Goal: Transaction & Acquisition: Purchase product/service

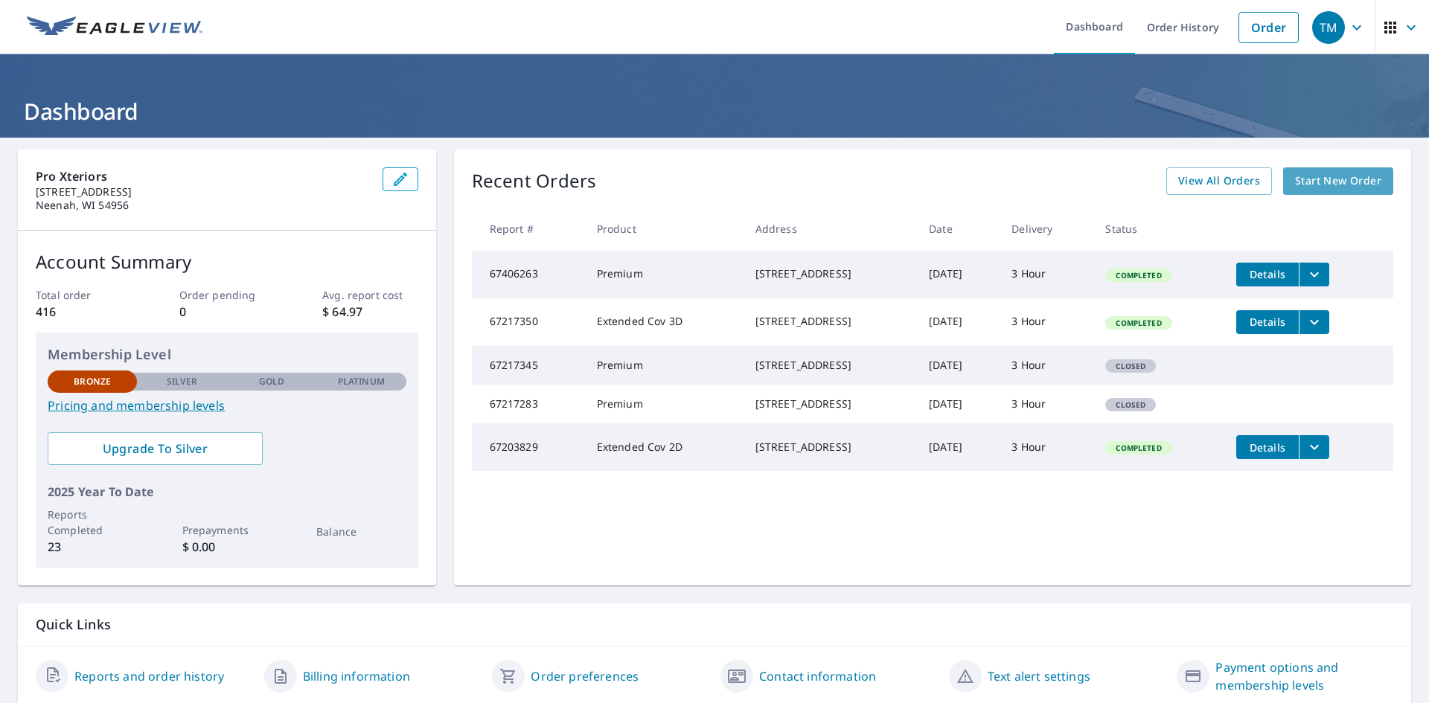
click at [1317, 179] on span "Start New Order" at bounding box center [1338, 181] width 86 height 19
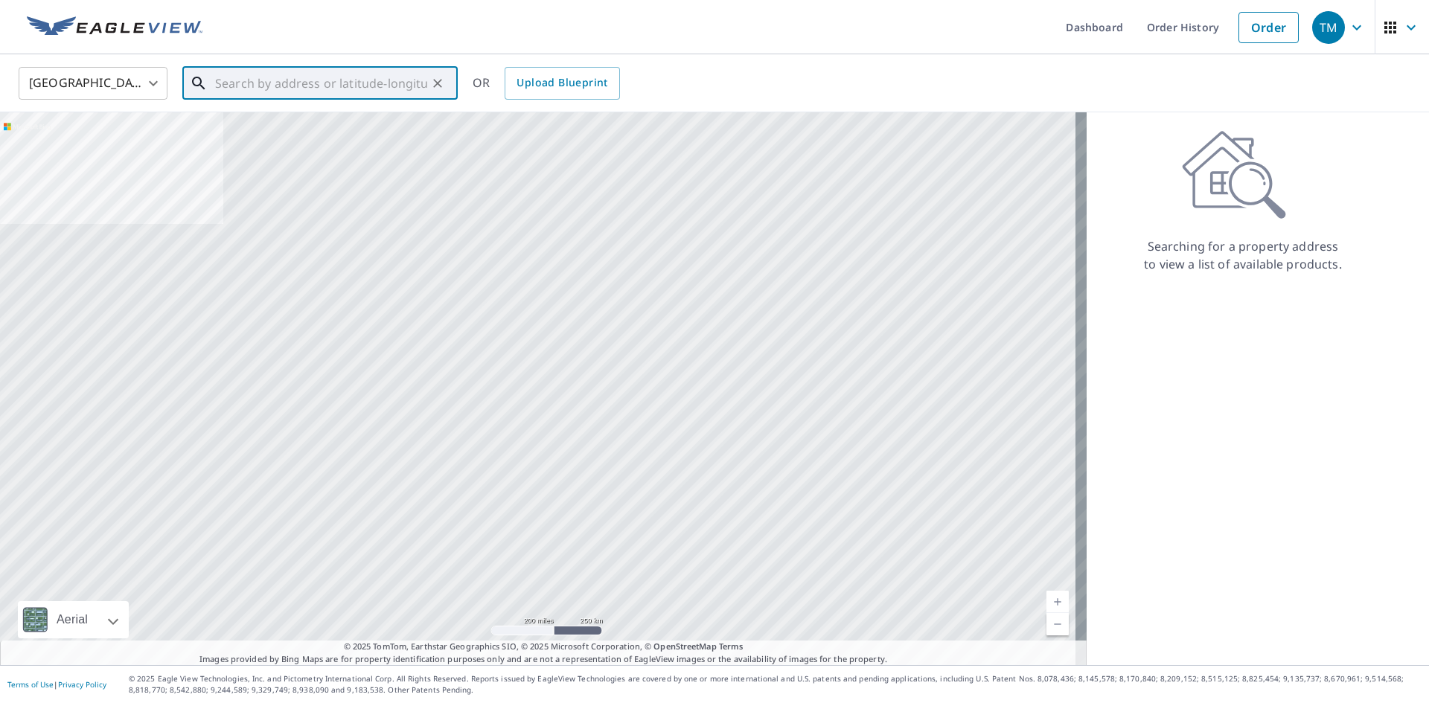
click at [217, 83] on input "text" at bounding box center [321, 84] width 212 height 42
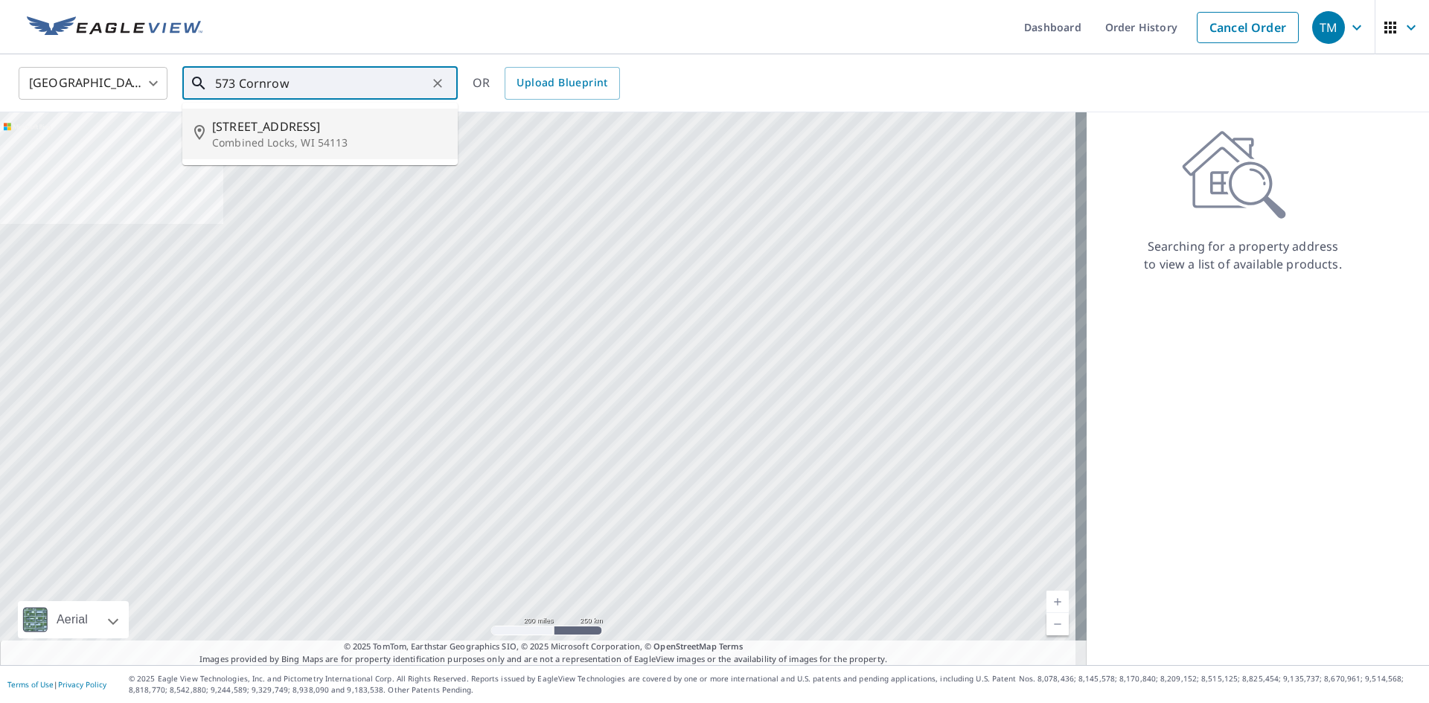
click at [273, 129] on span "[STREET_ADDRESS]" at bounding box center [329, 127] width 234 height 18
type input "[STREET_ADDRESS]"
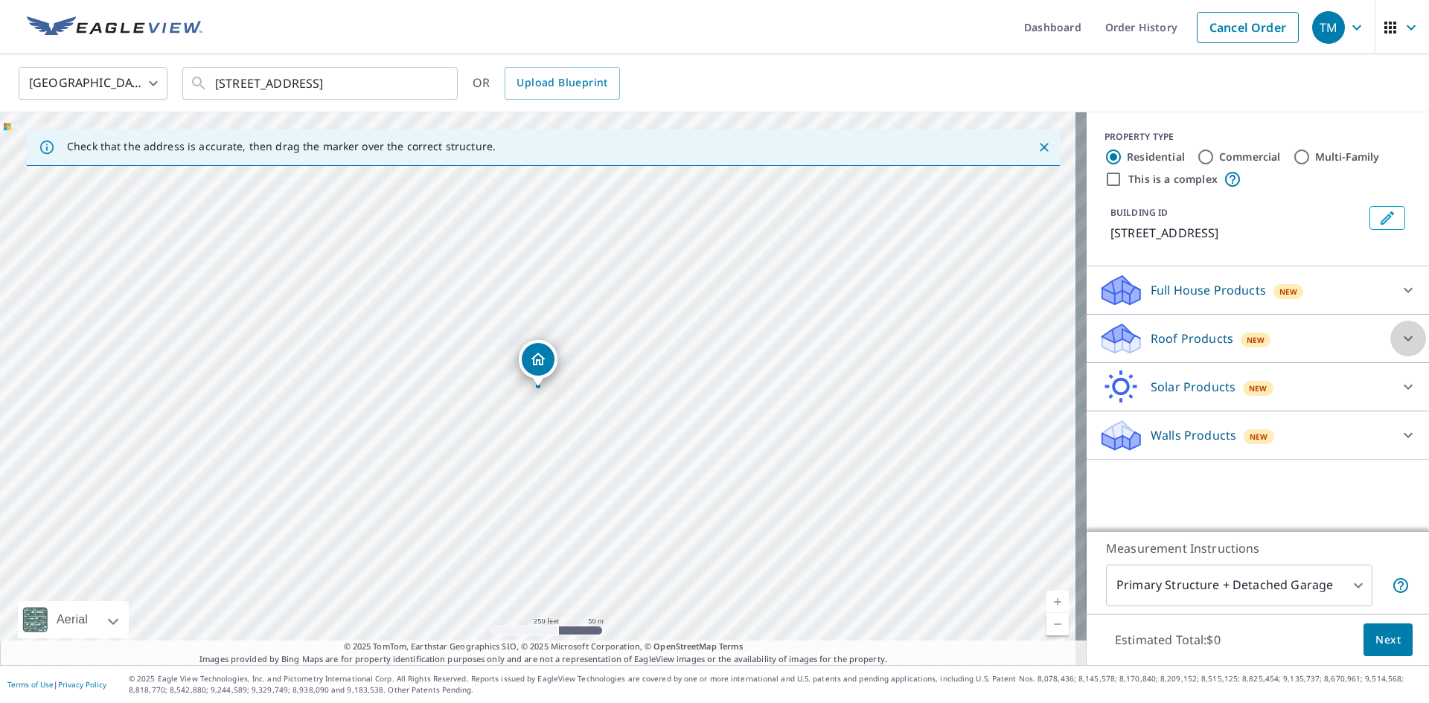
click at [1399, 332] on icon at bounding box center [1408, 339] width 18 height 18
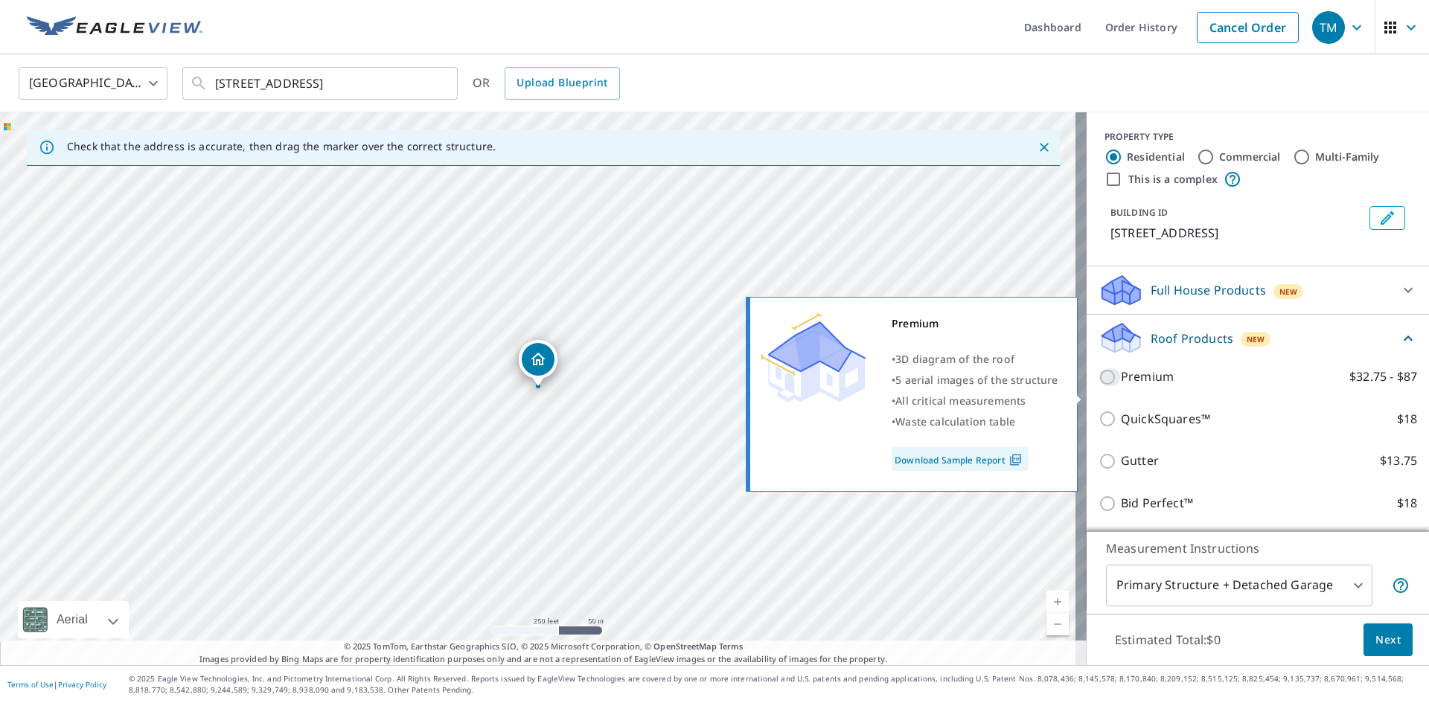
click at [1099, 386] on input "Premium $32.75 - $87" at bounding box center [1110, 377] width 22 height 18
checkbox input "true"
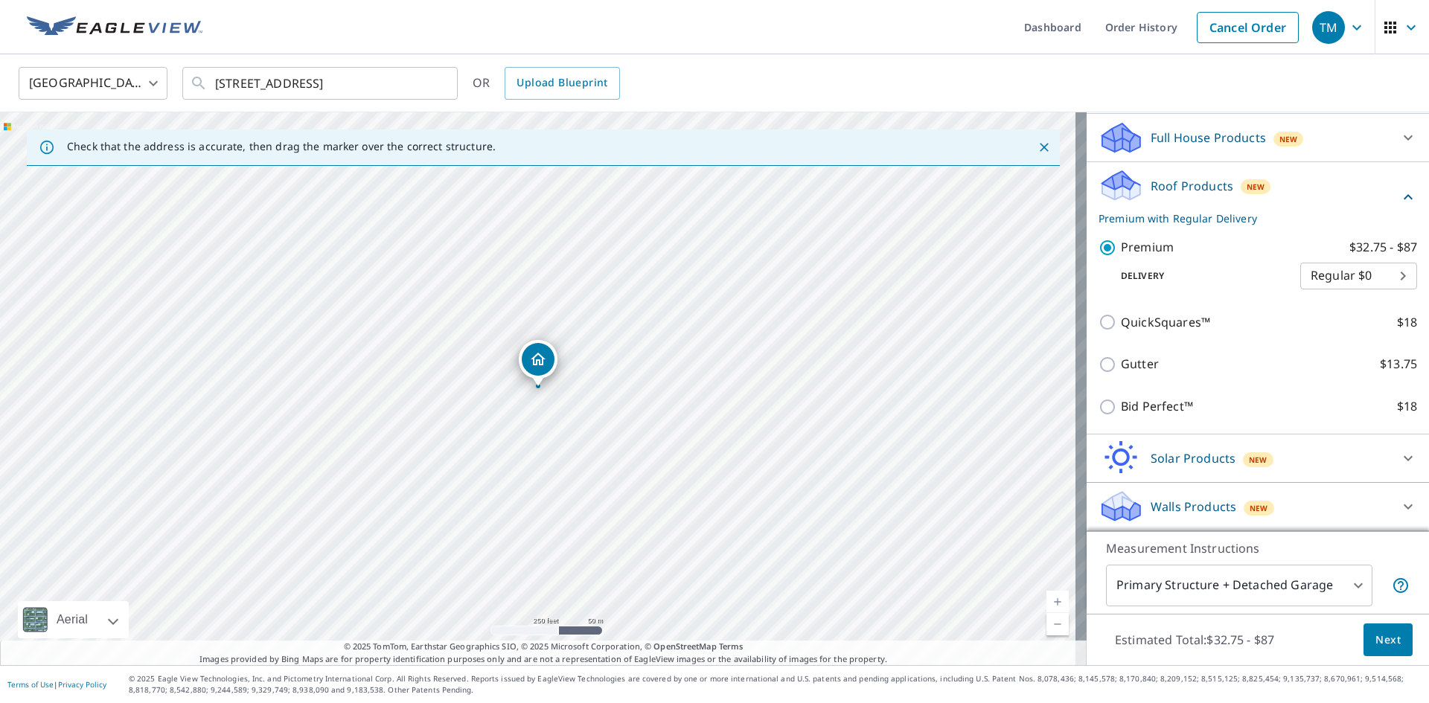
scroll to position [170, 0]
click at [1384, 279] on body "TM TM Dashboard Order History Cancel Order TM [GEOGRAPHIC_DATA] [GEOGRAPHIC_DAT…" at bounding box center [714, 351] width 1429 height 703
click at [1326, 330] on li "3 Hour $42.25" at bounding box center [1336, 329] width 117 height 27
type input "7"
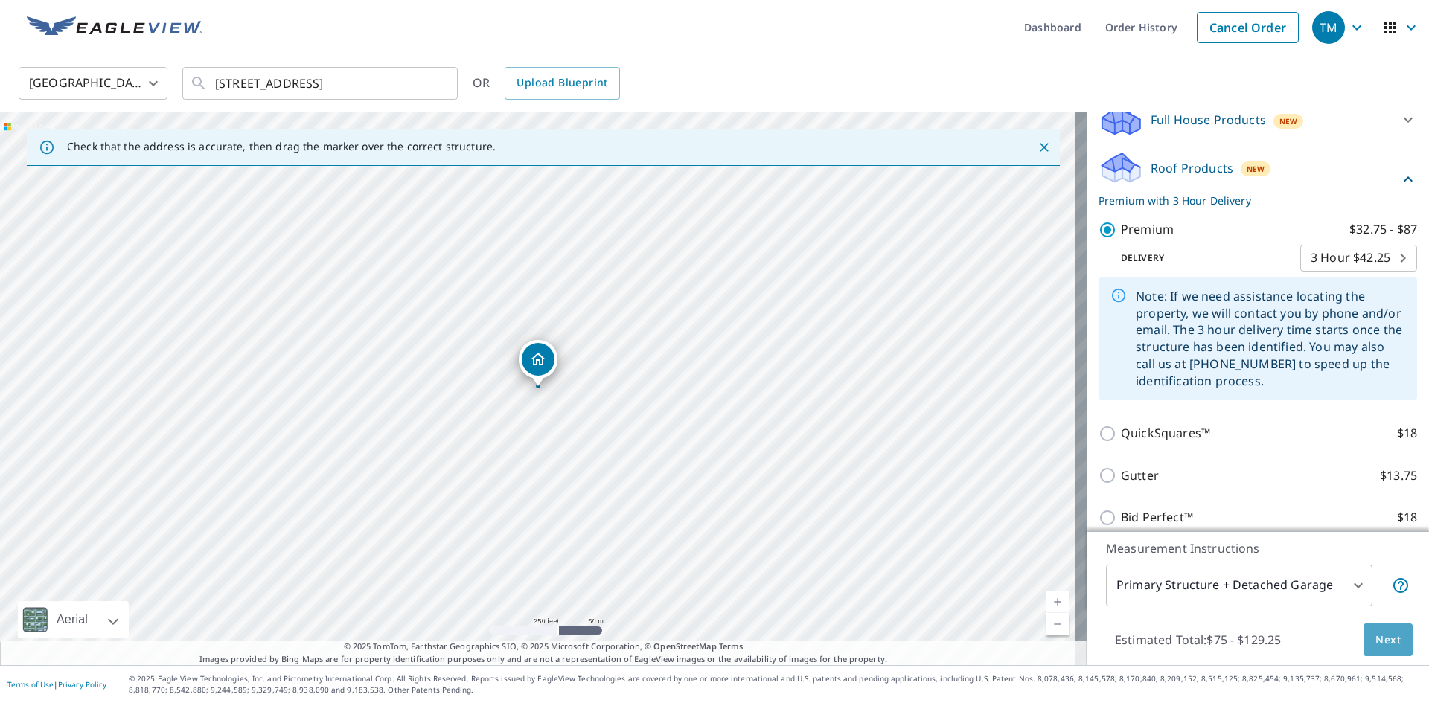
click at [1385, 640] on span "Next" at bounding box center [1388, 640] width 25 height 19
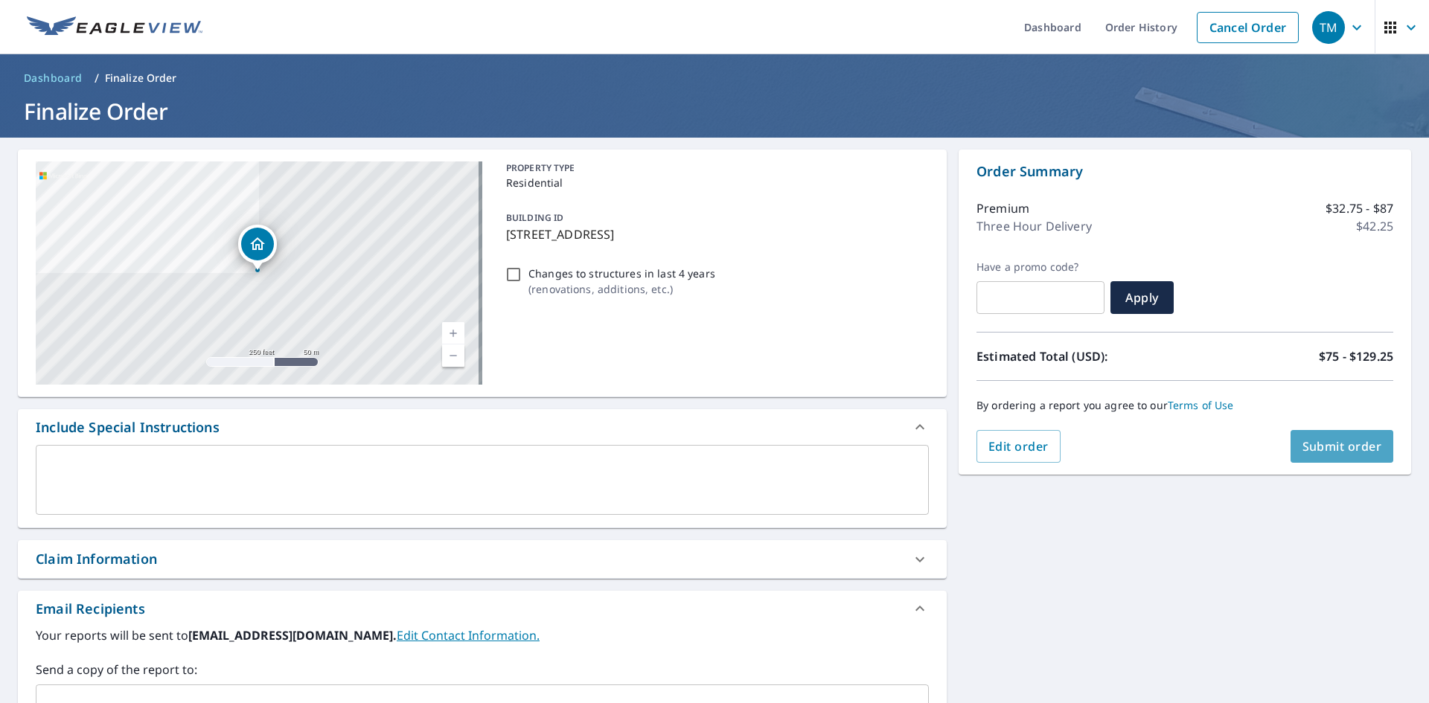
click at [1338, 447] on span "Submit order" at bounding box center [1343, 446] width 80 height 16
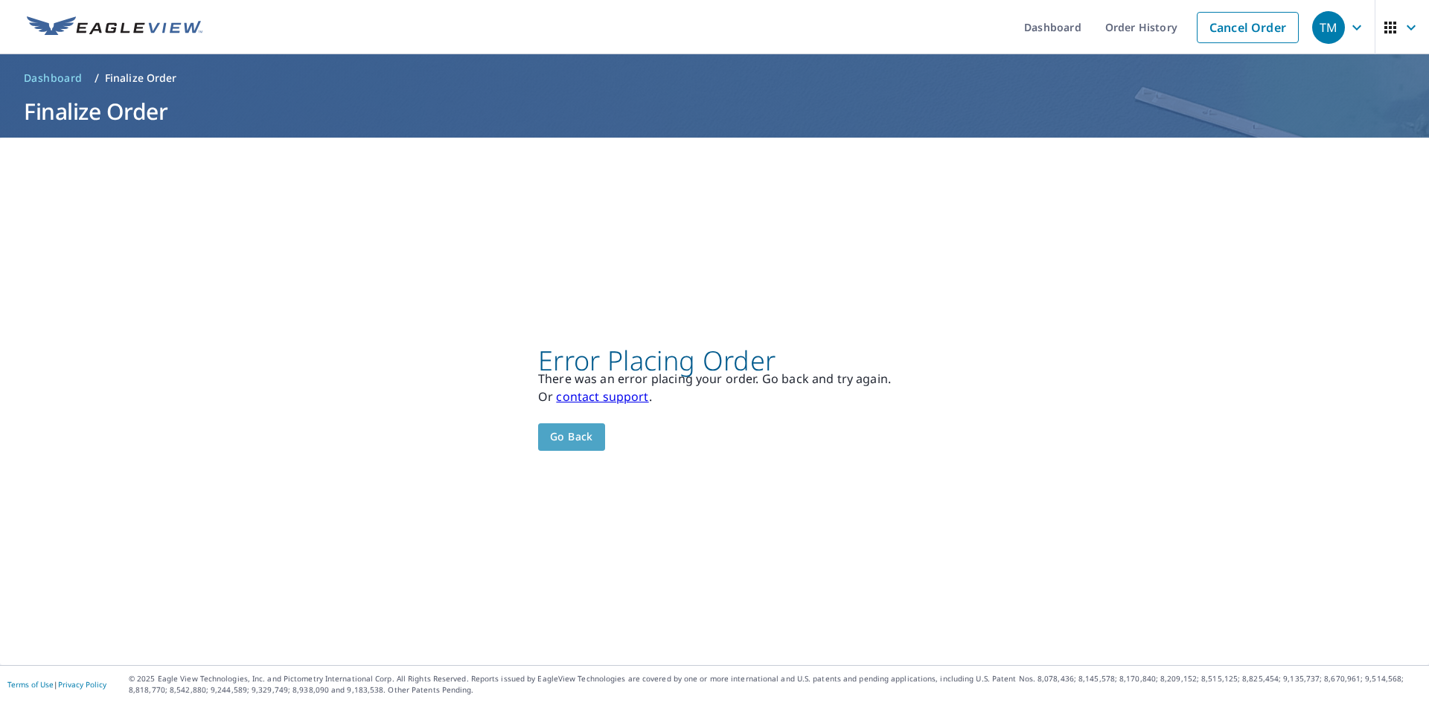
click at [565, 432] on span "Go back" at bounding box center [571, 437] width 43 height 19
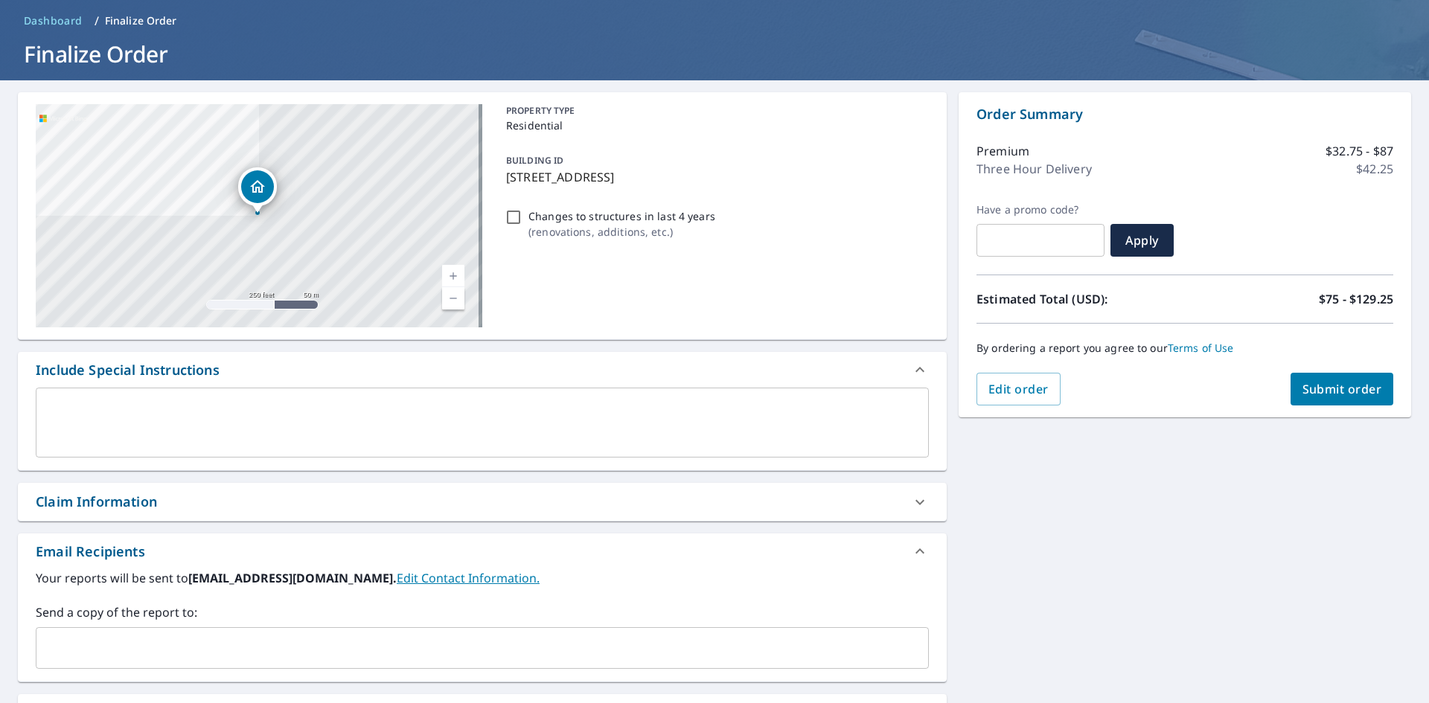
scroll to position [234, 0]
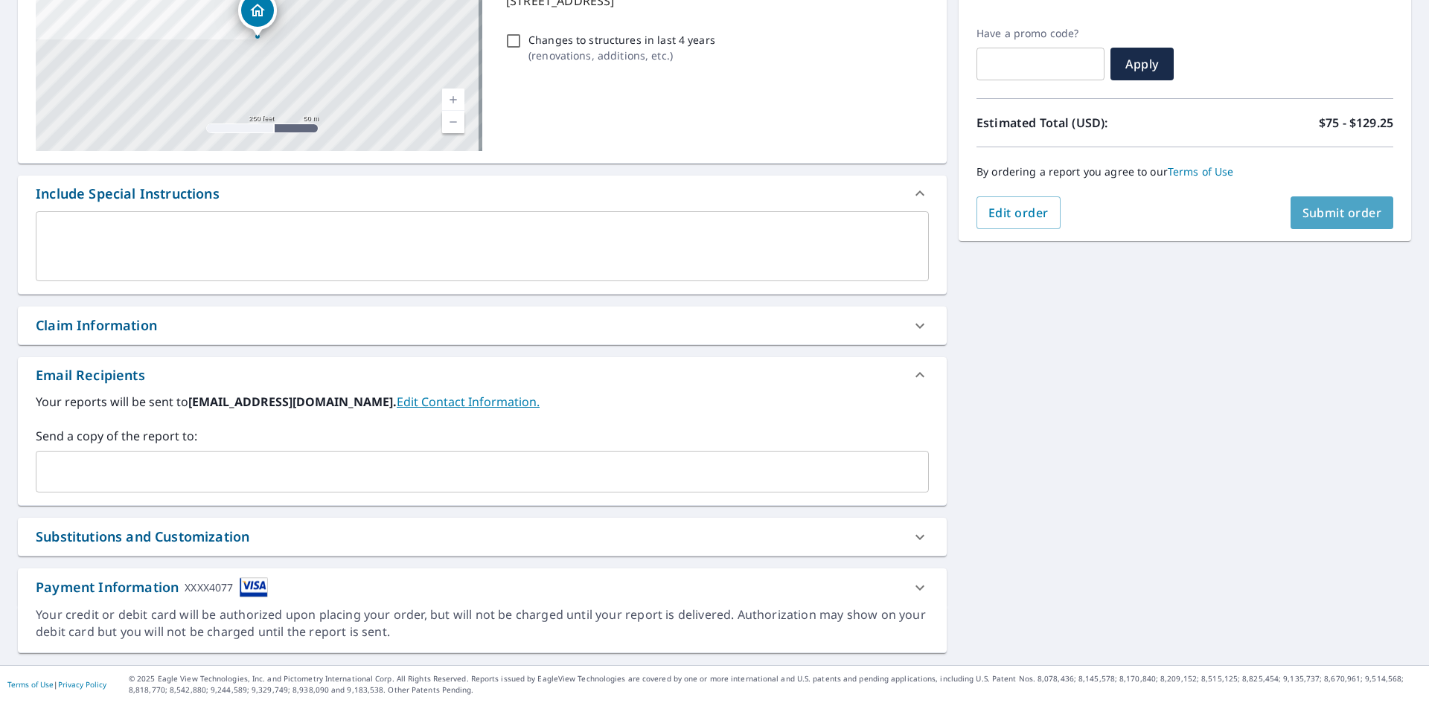
click at [1312, 204] on button "Submit order" at bounding box center [1342, 213] width 103 height 33
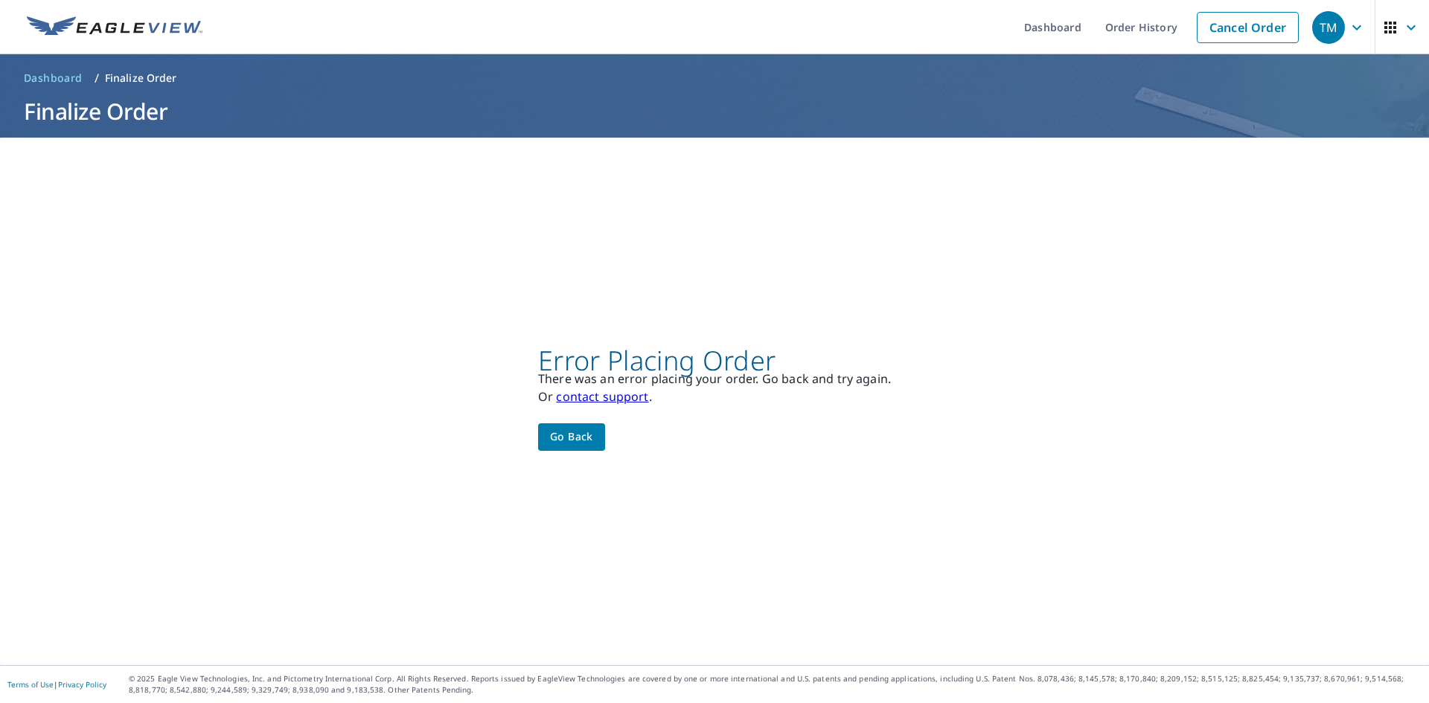
scroll to position [0, 0]
click at [574, 429] on span "Go back" at bounding box center [571, 437] width 43 height 19
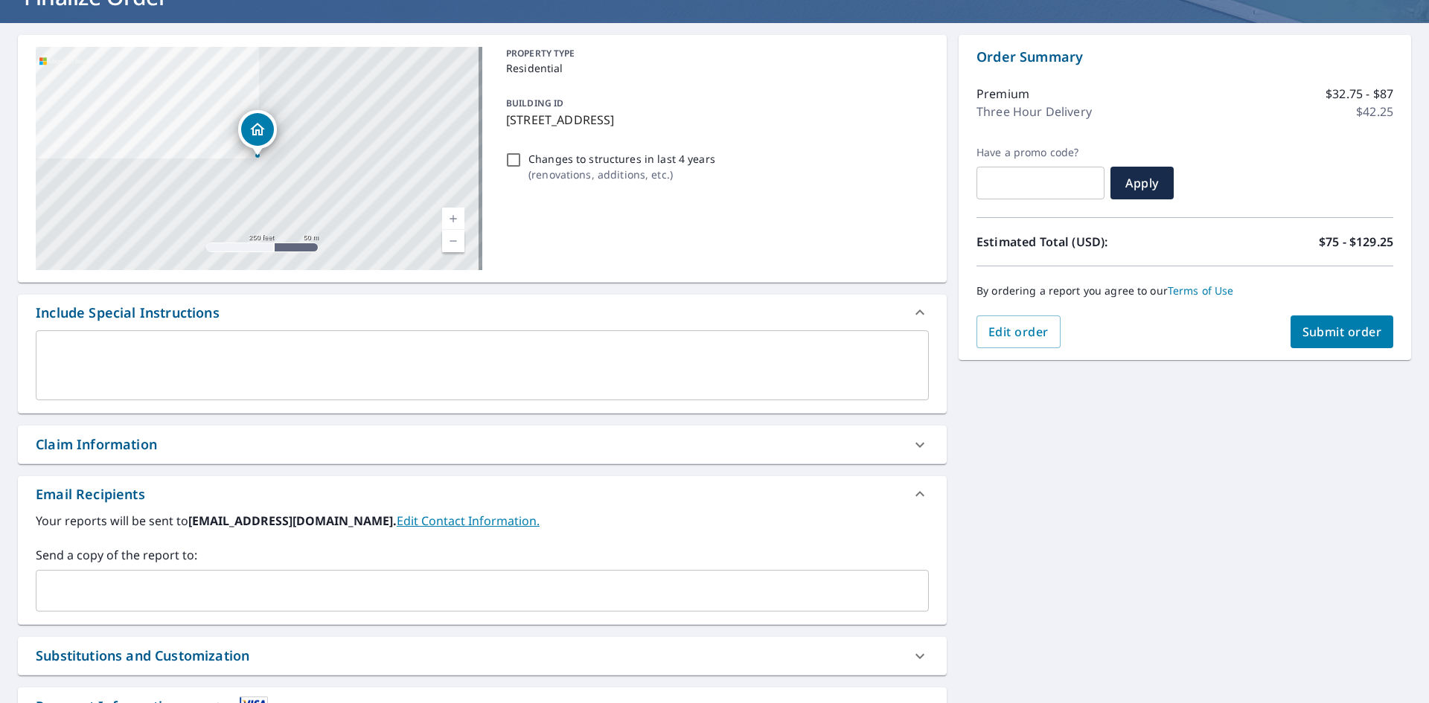
scroll to position [234, 0]
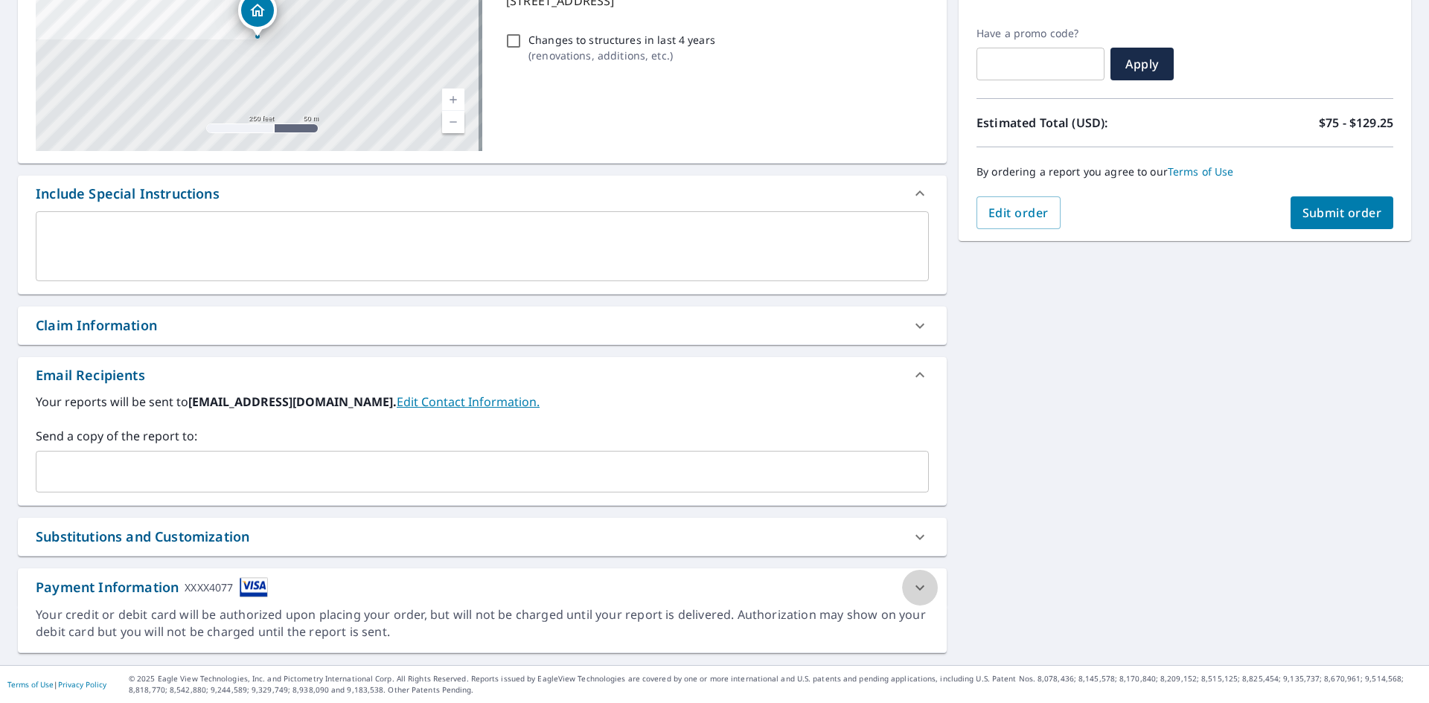
click at [916, 589] on icon at bounding box center [920, 587] width 9 height 5
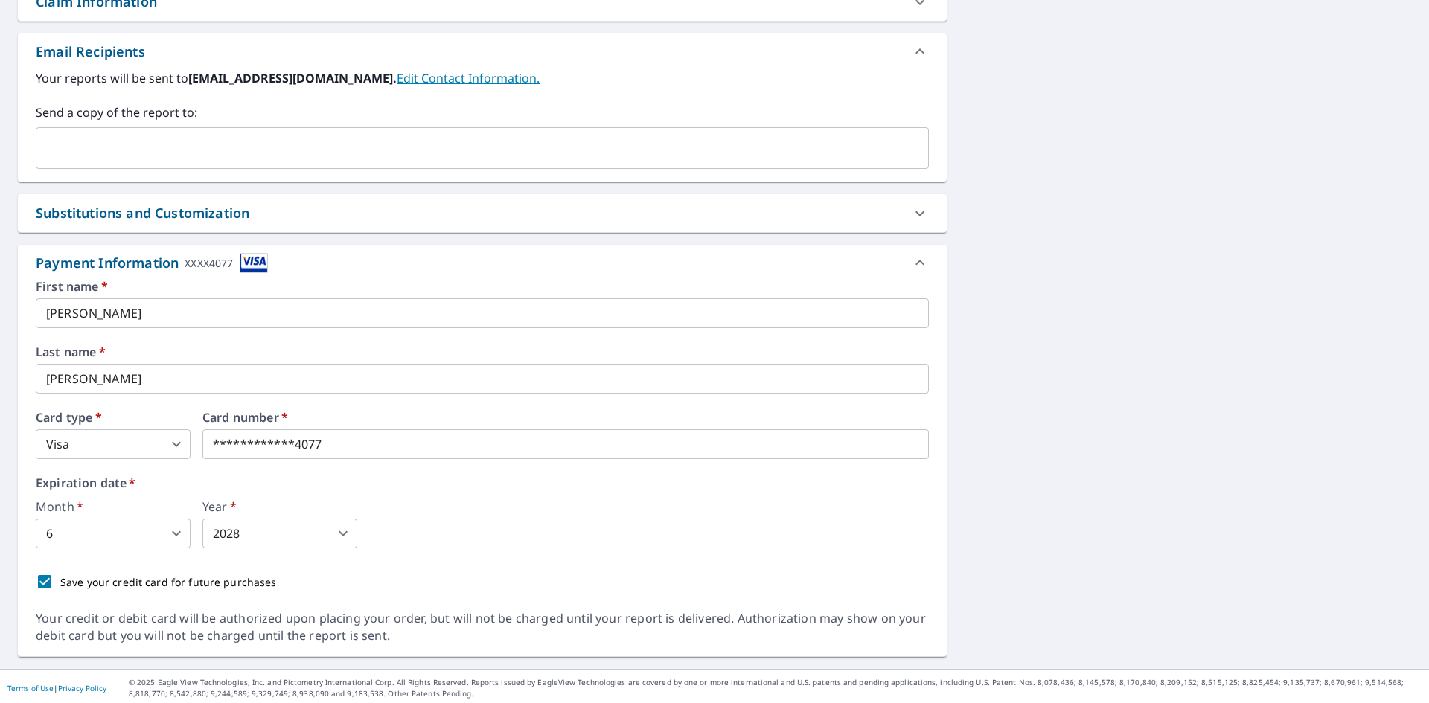
scroll to position [561, 0]
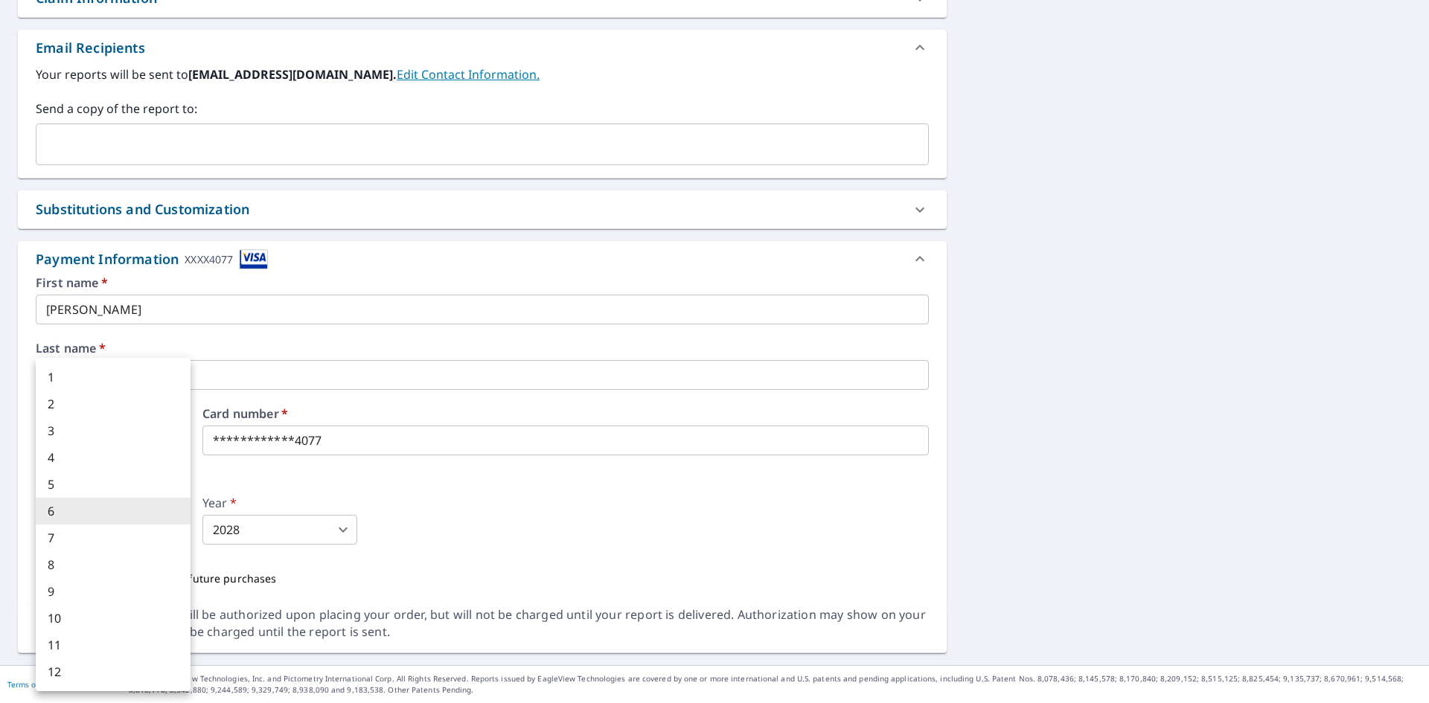
click at [180, 531] on body "TM TM Dashboard Order History Cancel Order TM Dashboard / Finalize Order Finali…" at bounding box center [714, 351] width 1429 height 703
click at [104, 614] on li "10" at bounding box center [113, 618] width 155 height 27
type input "10"
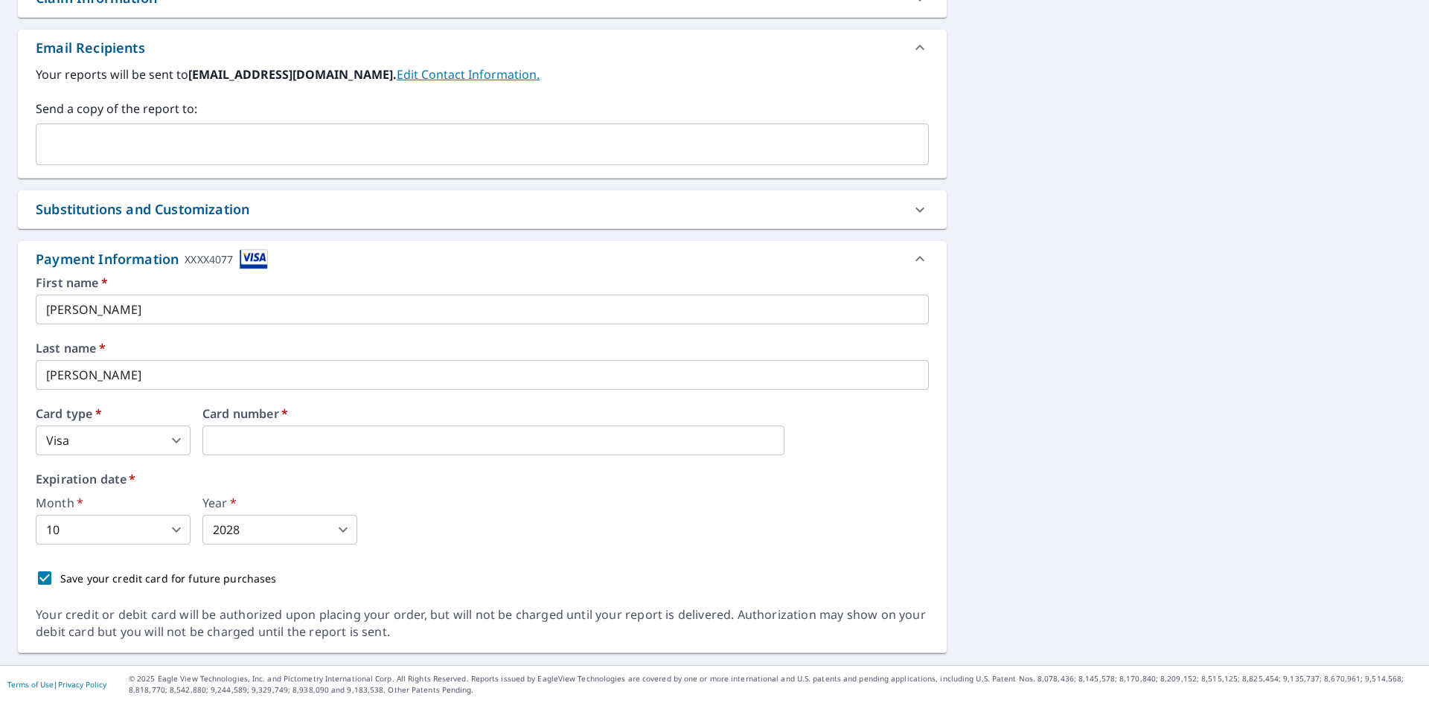
click at [764, 514] on div "Month   * 10 10 ​ Year   * 2028 2028 ​" at bounding box center [482, 521] width 893 height 48
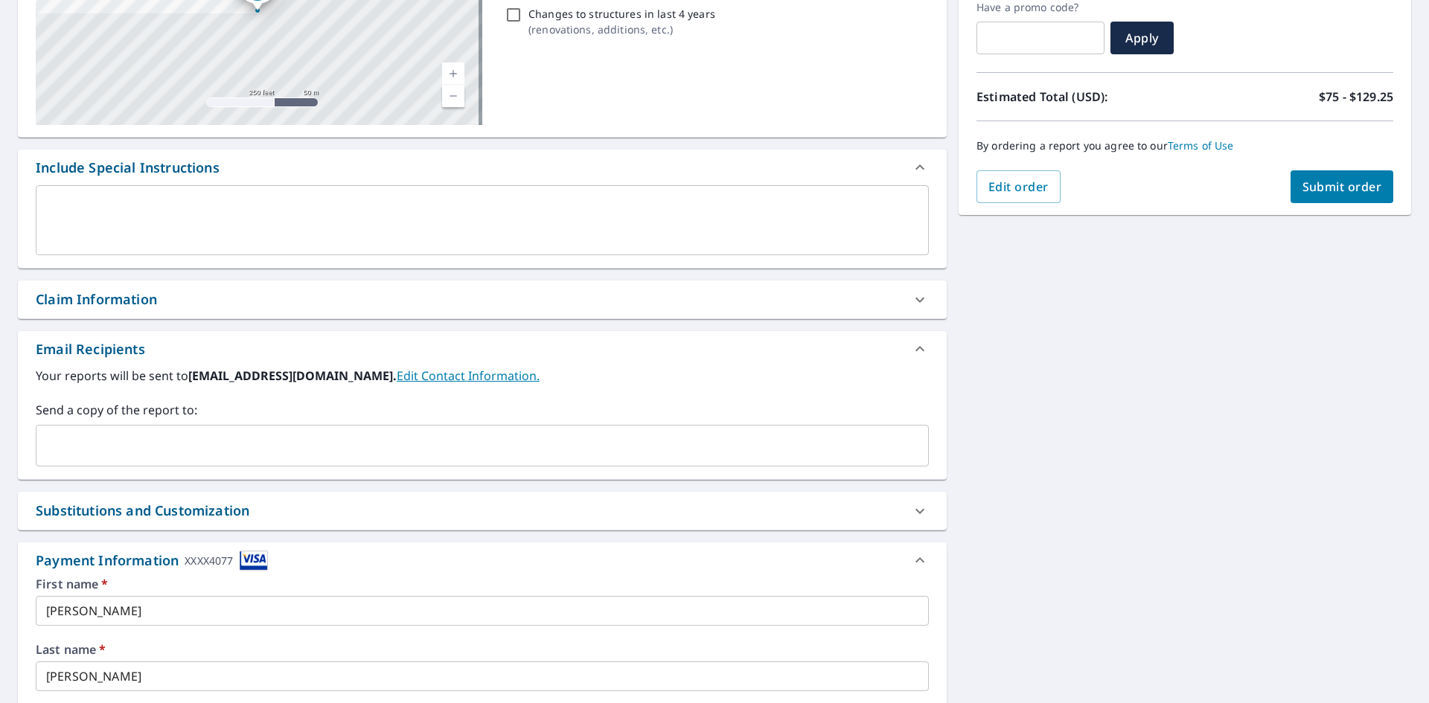
scroll to position [189, 0]
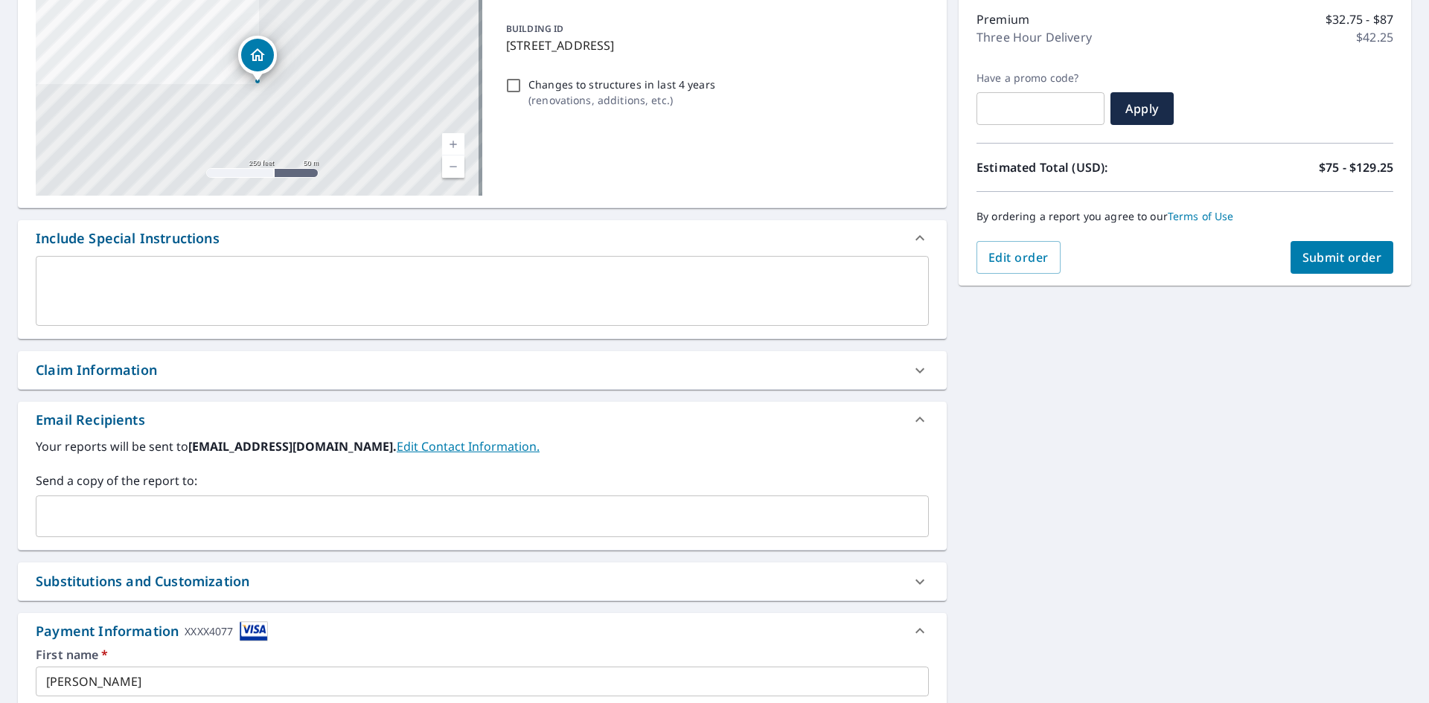
click at [1309, 259] on span "Submit order" at bounding box center [1343, 257] width 80 height 16
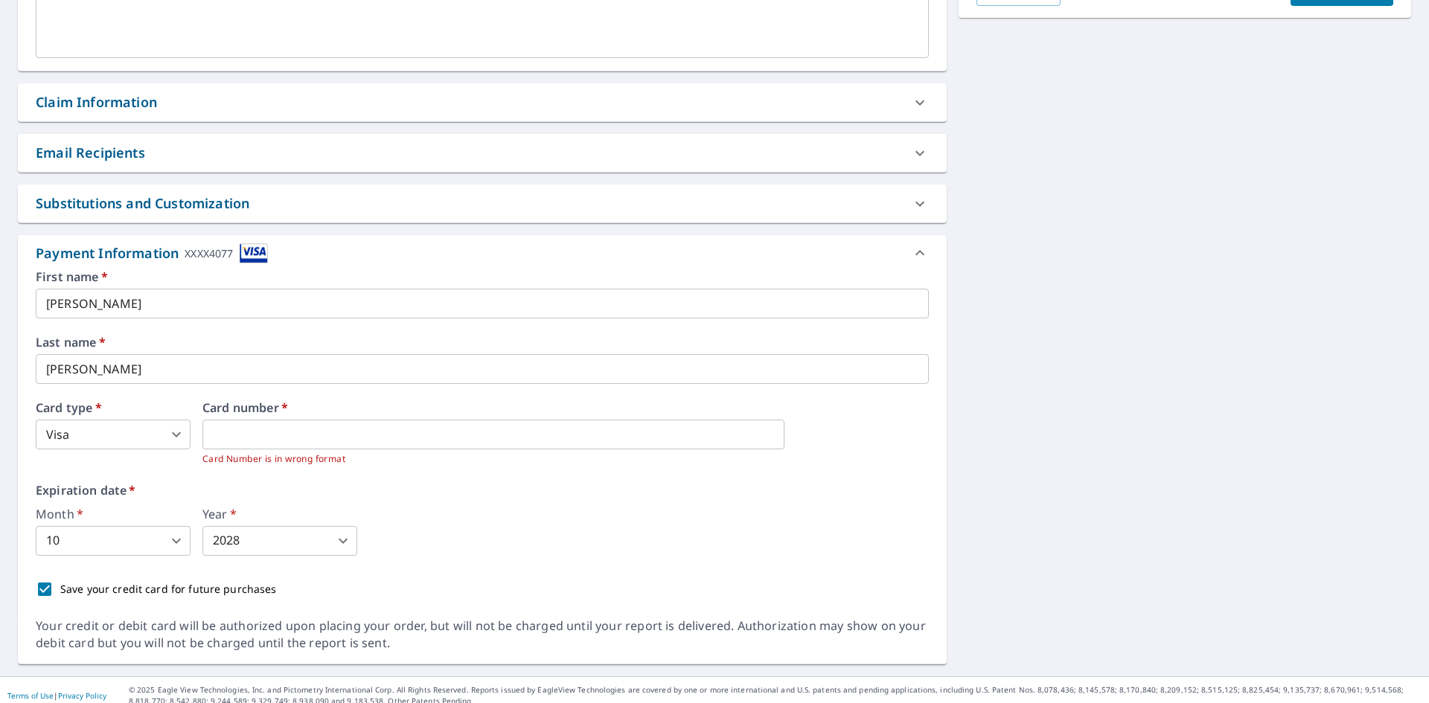
scroll to position [468, 0]
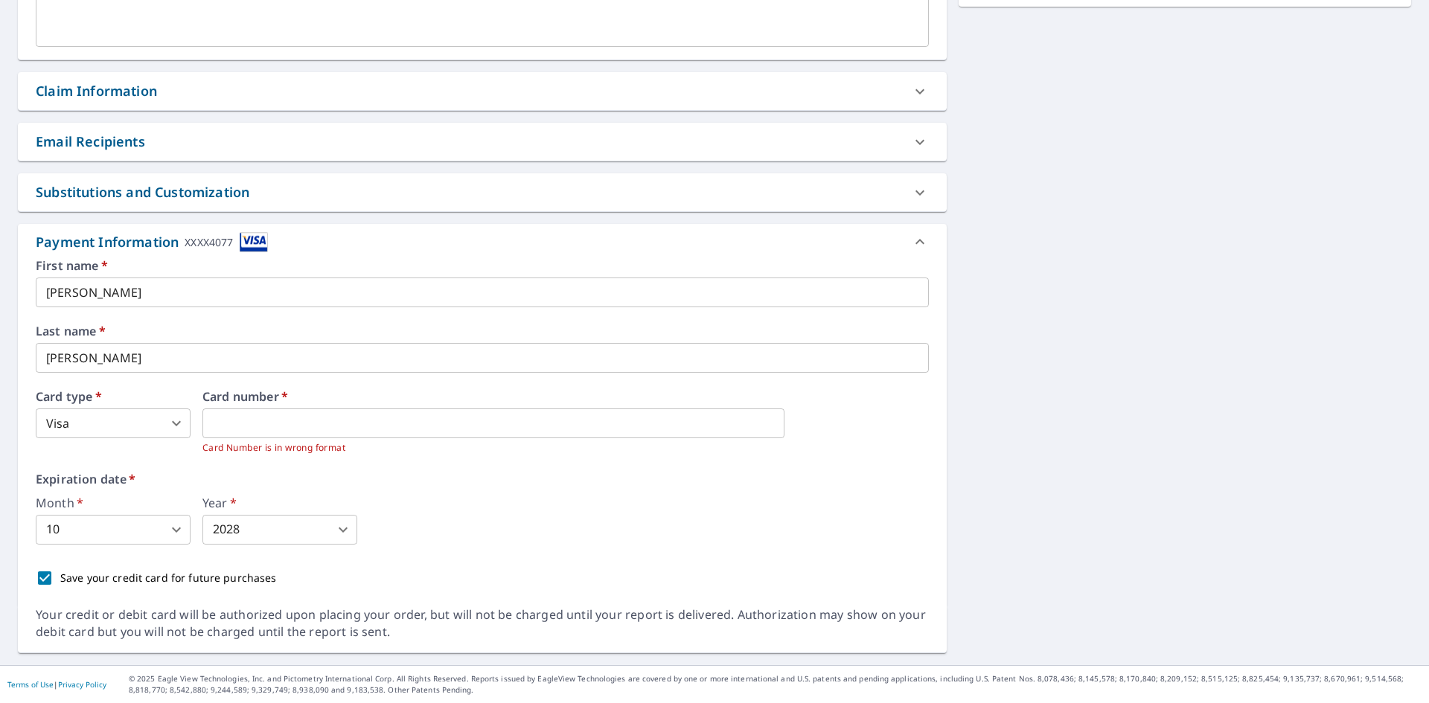
click at [354, 560] on div "First name   * [PERSON_NAME] ​ Last name   * [PERSON_NAME] ​ Card type   * Visa…" at bounding box center [482, 427] width 893 height 334
click at [415, 537] on div "Month   * 10 10 ​ Year   * 2028 2028 ​" at bounding box center [482, 521] width 893 height 48
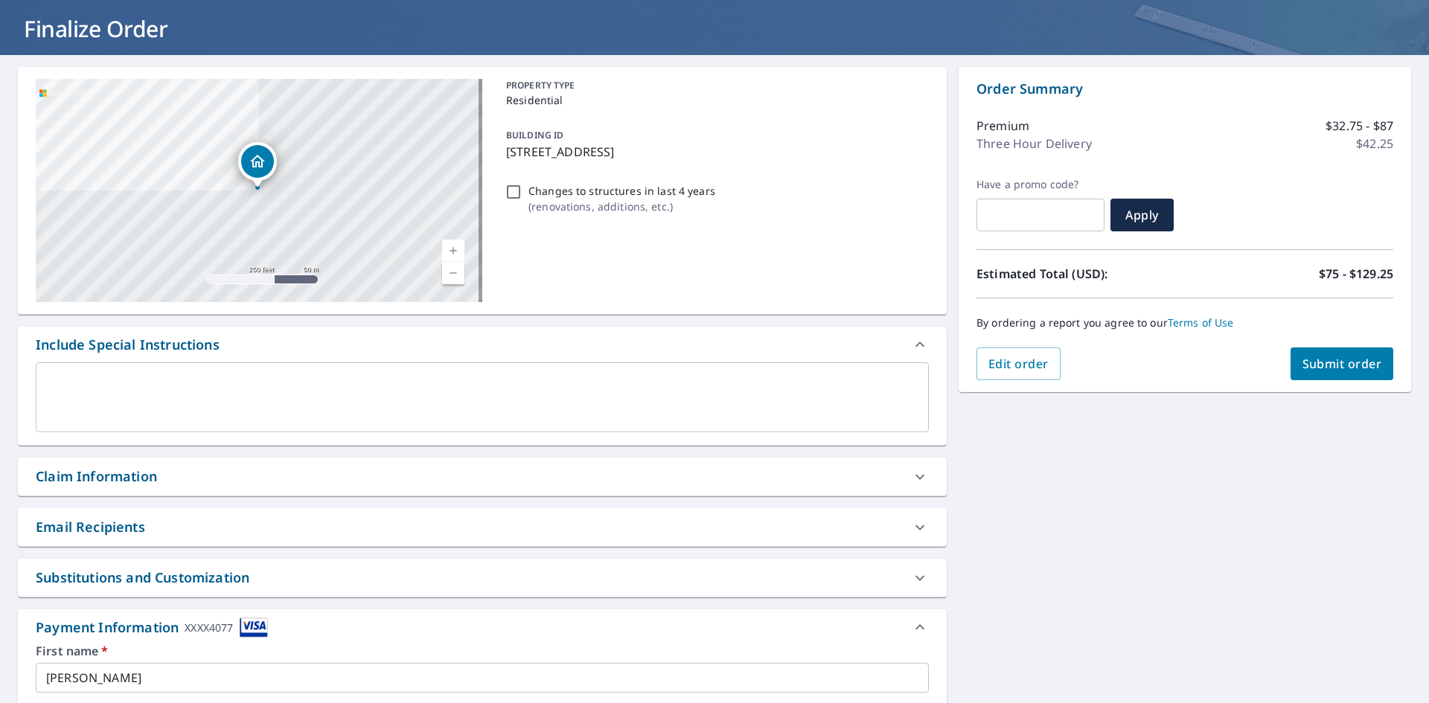
scroll to position [22, 0]
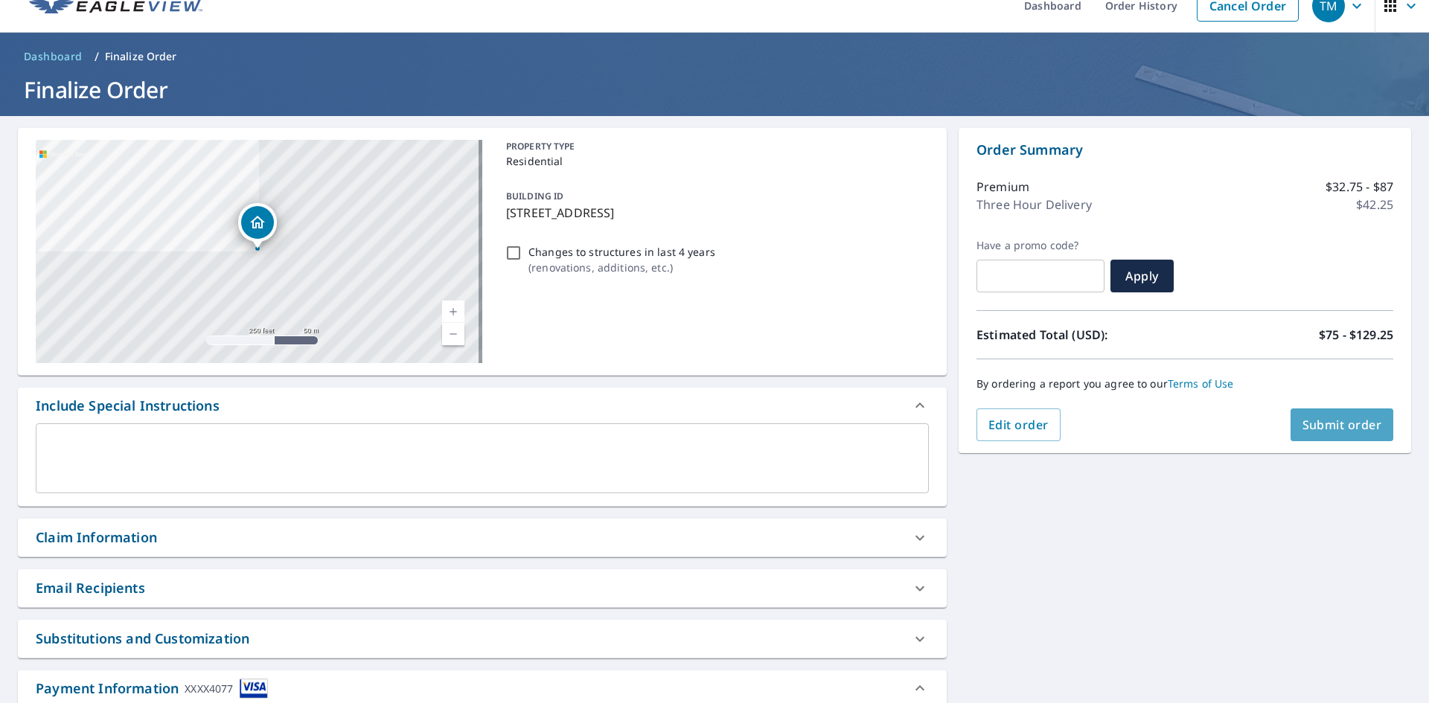
click at [1312, 413] on button "Submit order" at bounding box center [1342, 425] width 103 height 33
